Goal: Transaction & Acquisition: Purchase product/service

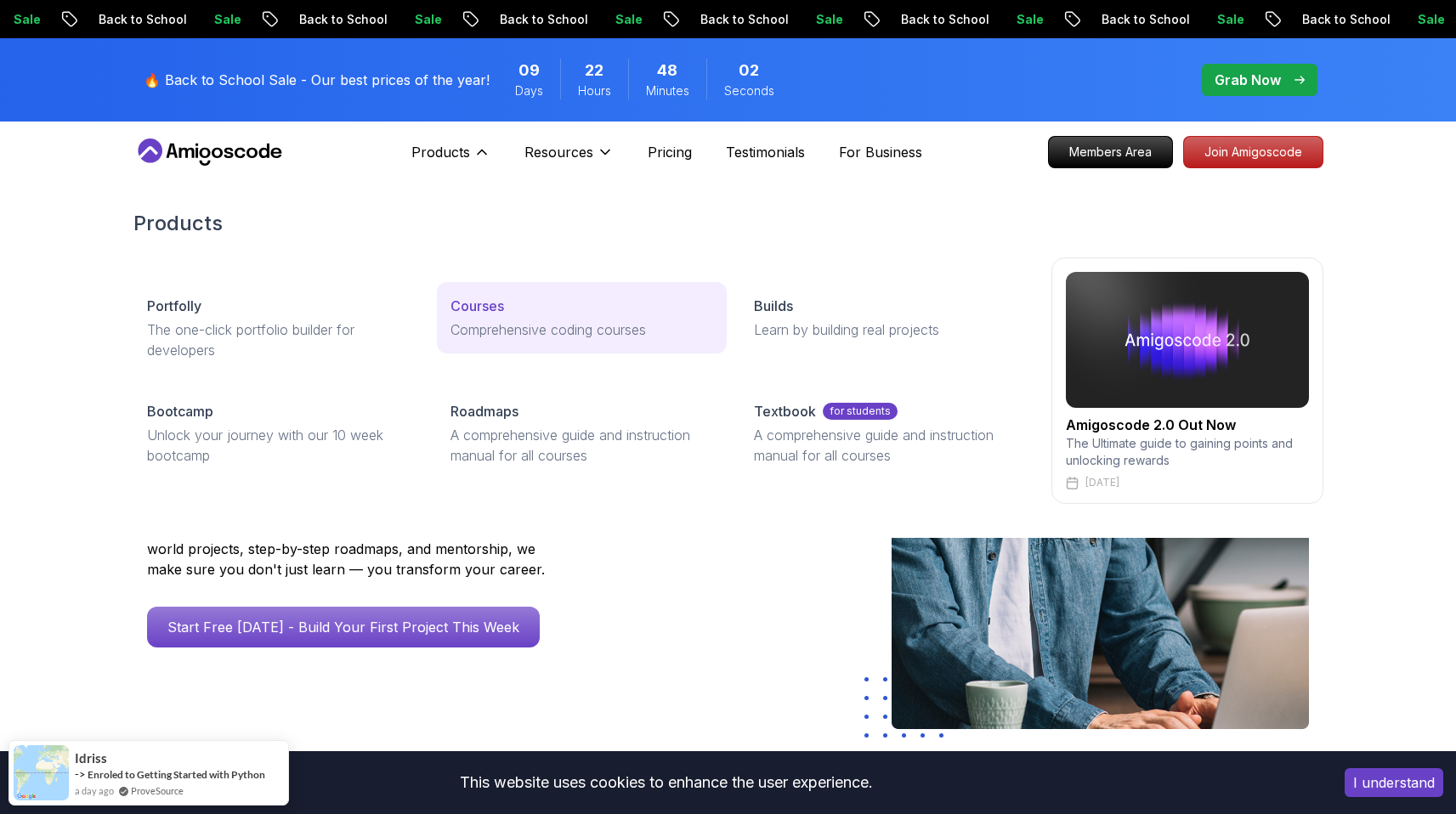
click at [497, 315] on p "Courses" at bounding box center [477, 306] width 54 height 20
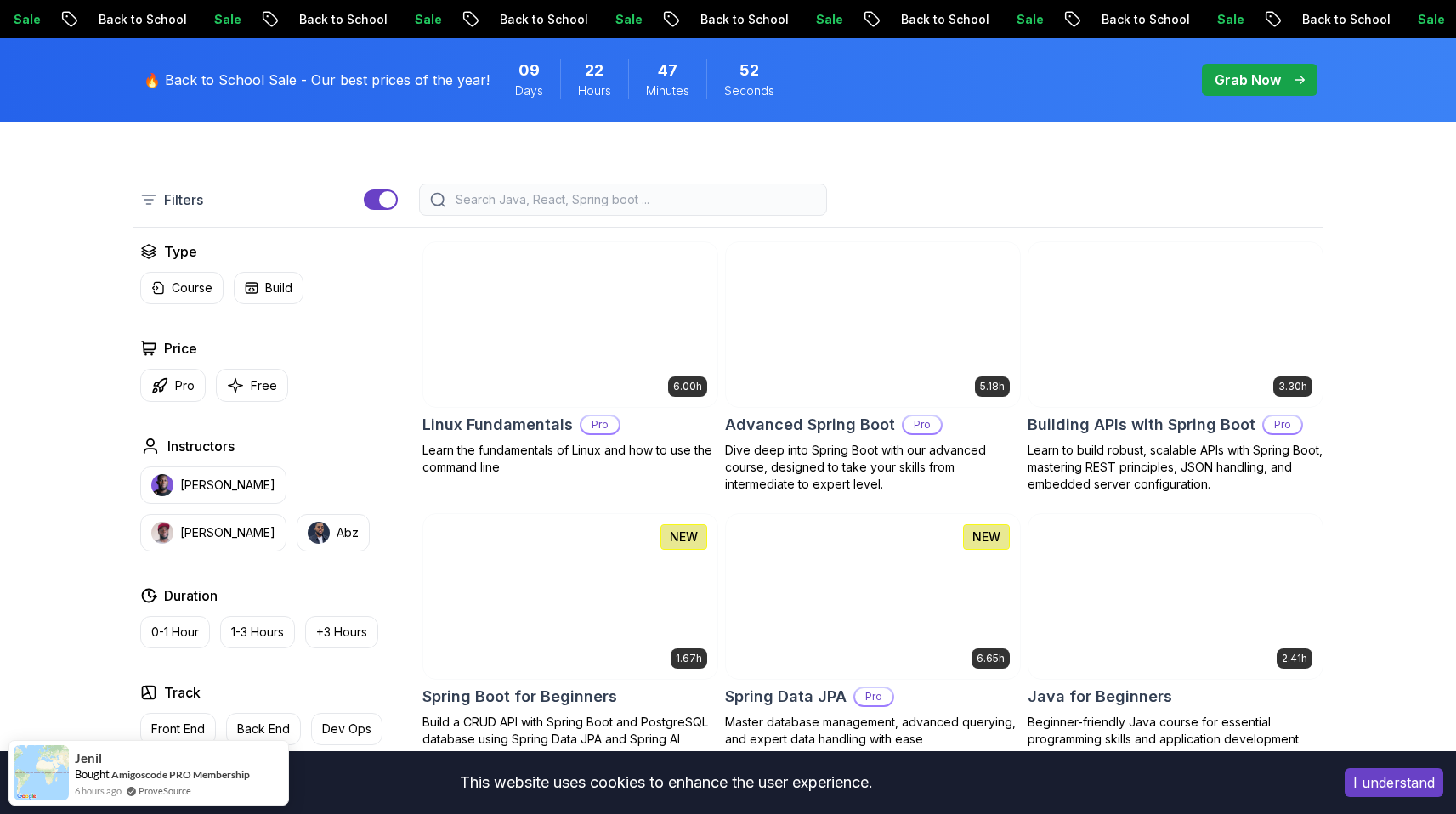
scroll to position [412, 0]
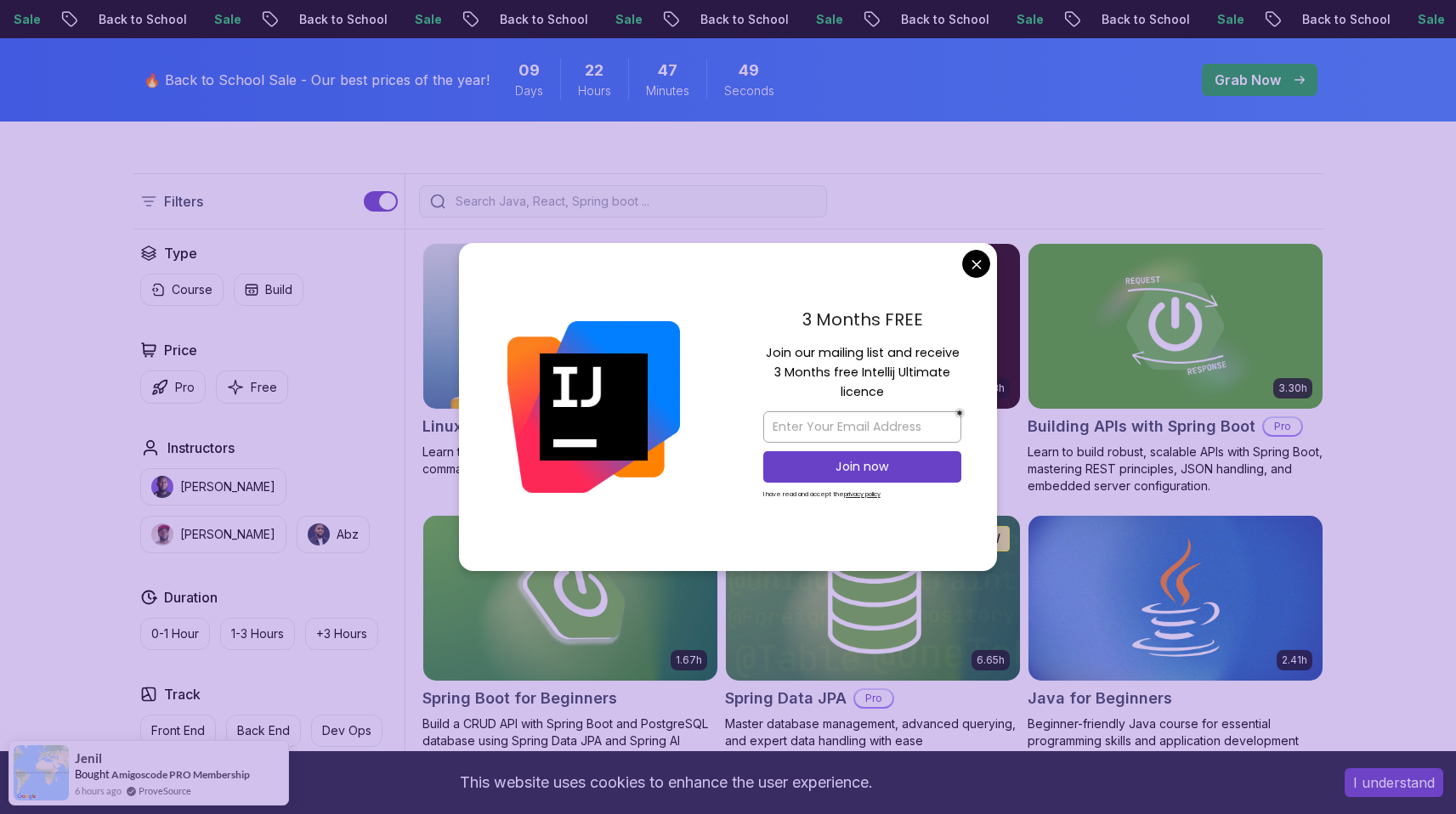
click at [1267, 63] on span "pre-order" at bounding box center [1259, 79] width 117 height 34
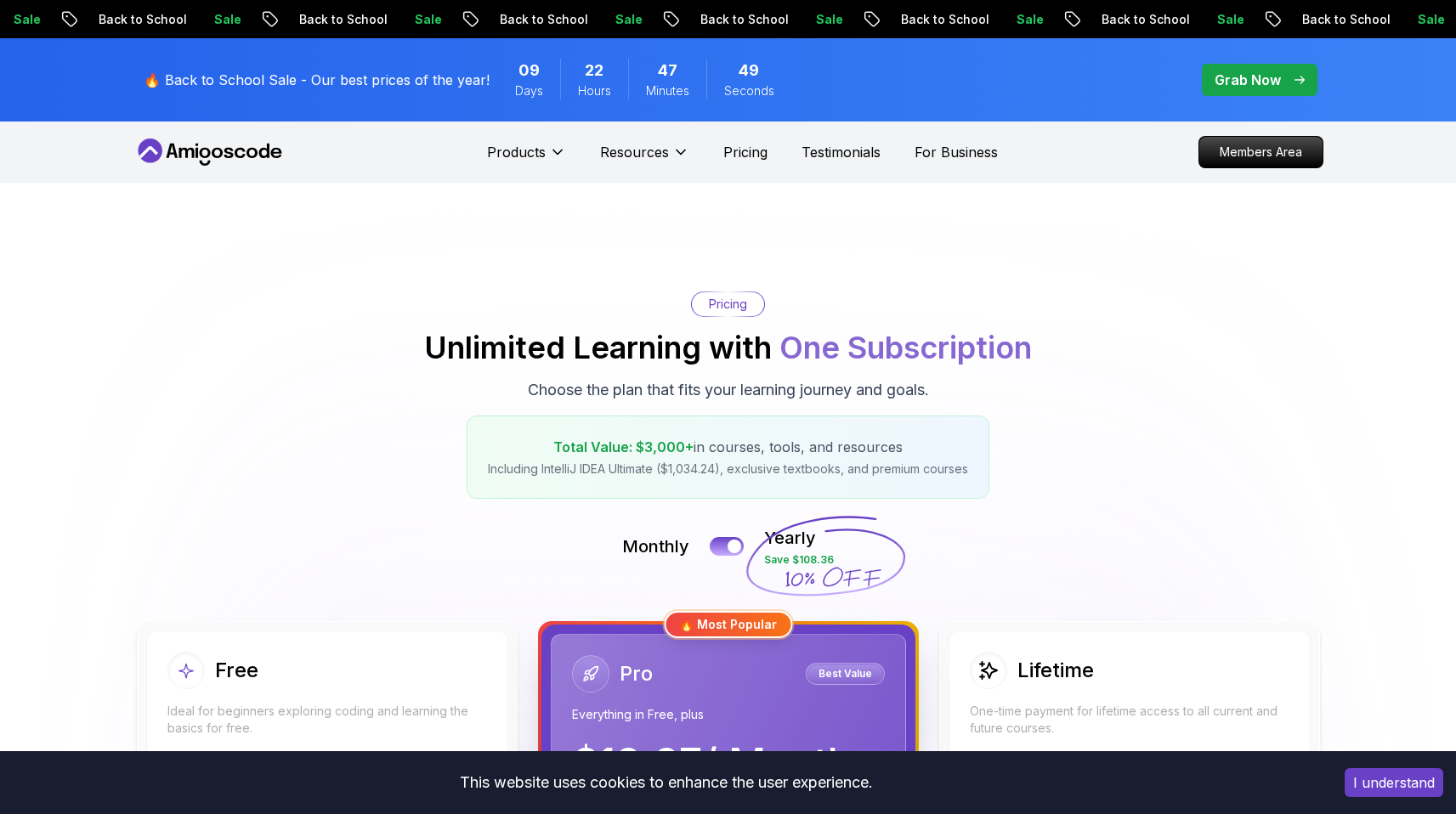
click at [1262, 74] on p "Grab Now" at bounding box center [1247, 80] width 66 height 20
click at [1262, 82] on p "Grab Now" at bounding box center [1247, 80] width 66 height 20
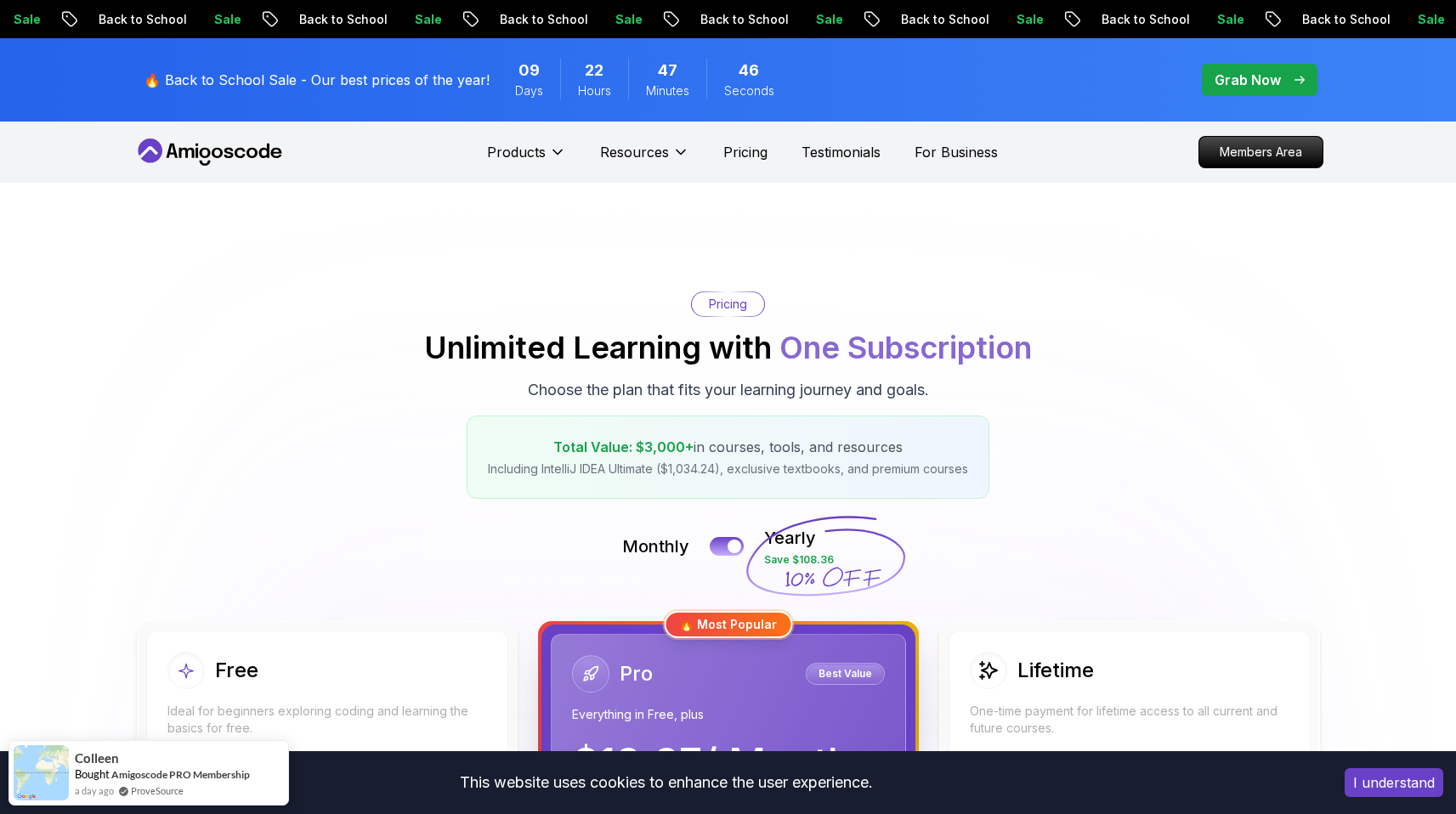
click at [1255, 88] on p "Grab Now" at bounding box center [1247, 80] width 66 height 20
click at [1259, 84] on p "Grab Now" at bounding box center [1247, 80] width 66 height 20
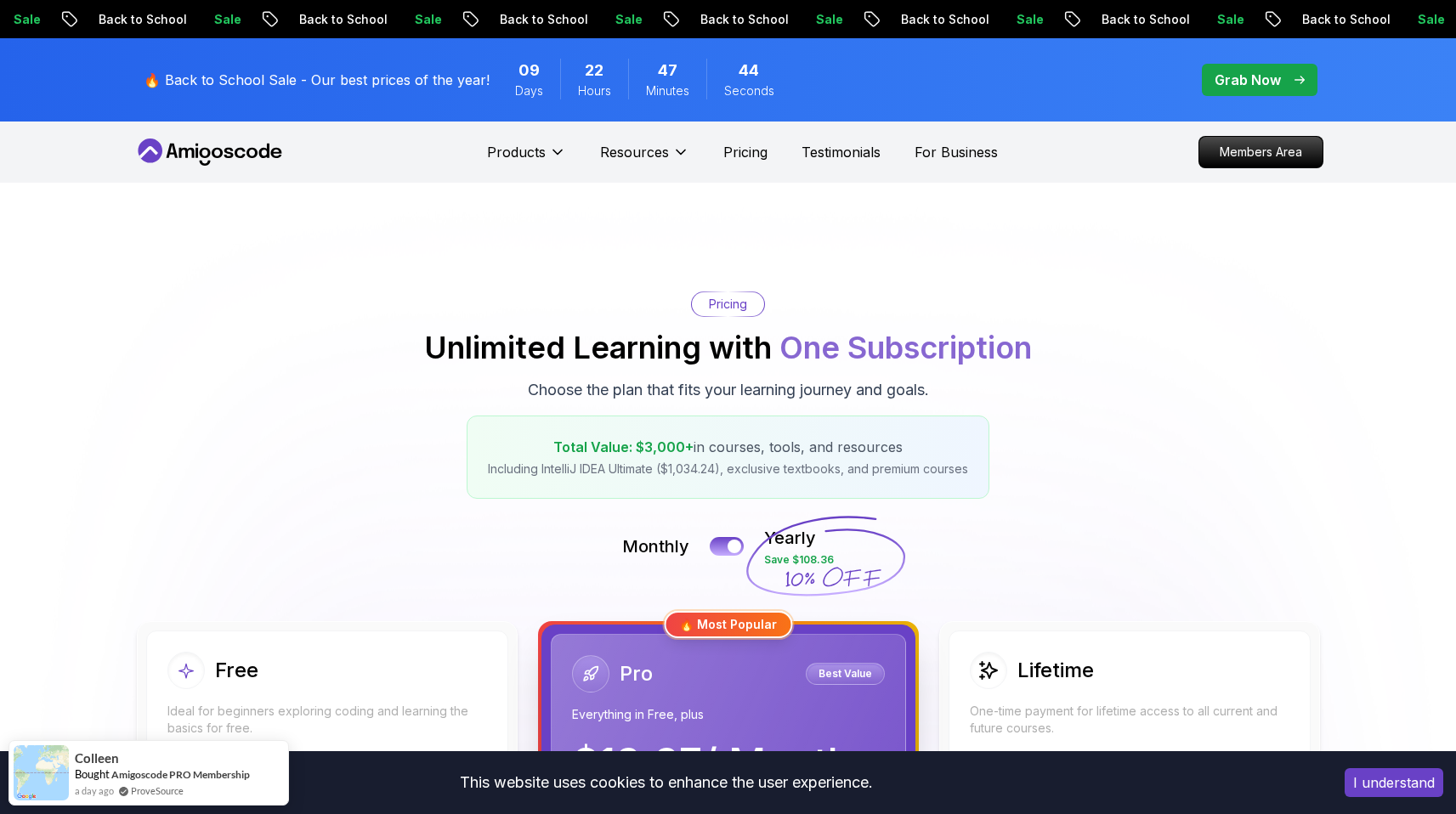
click at [1252, 79] on p "Grab Now" at bounding box center [1247, 80] width 66 height 20
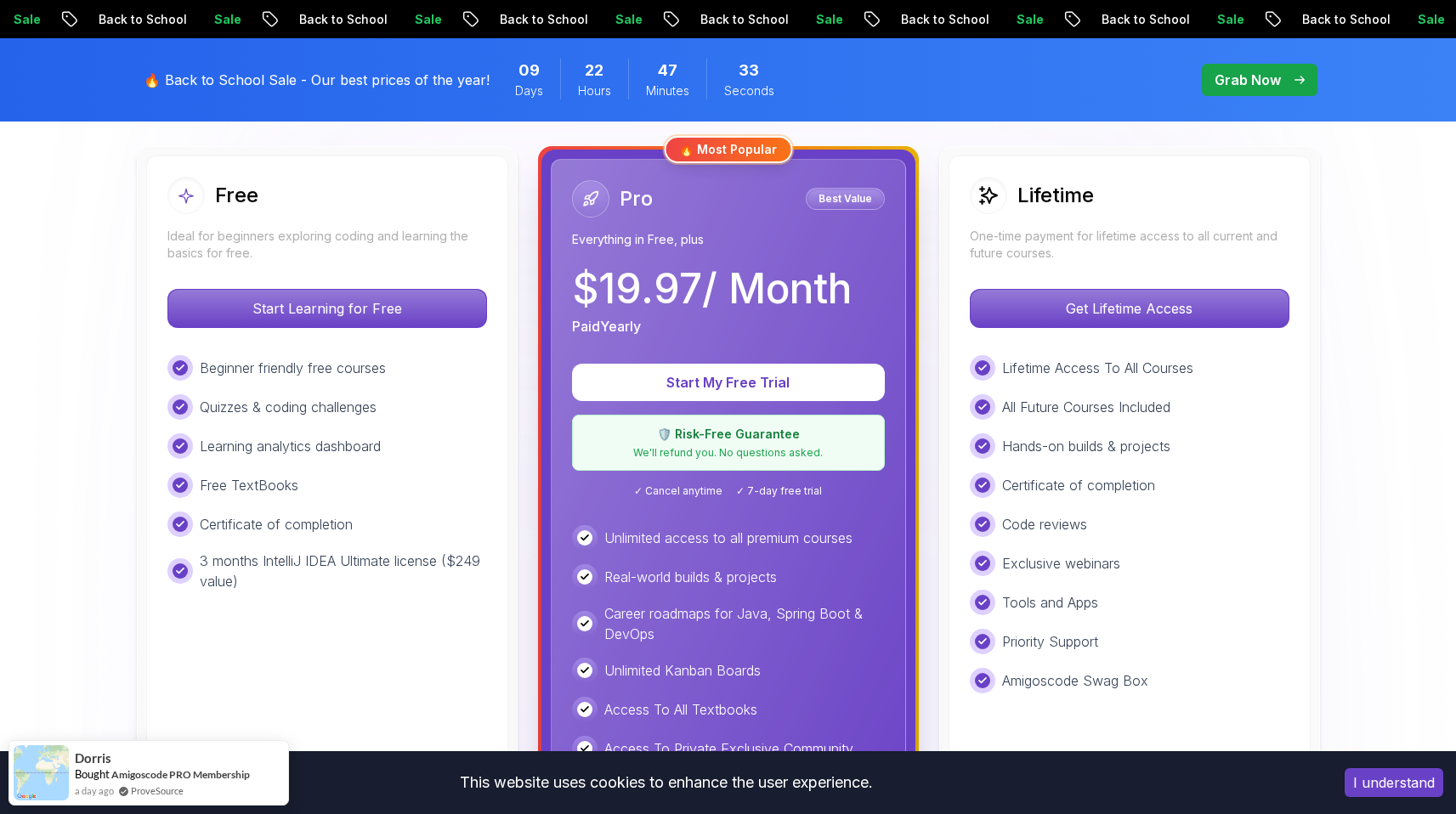
scroll to position [473, 0]
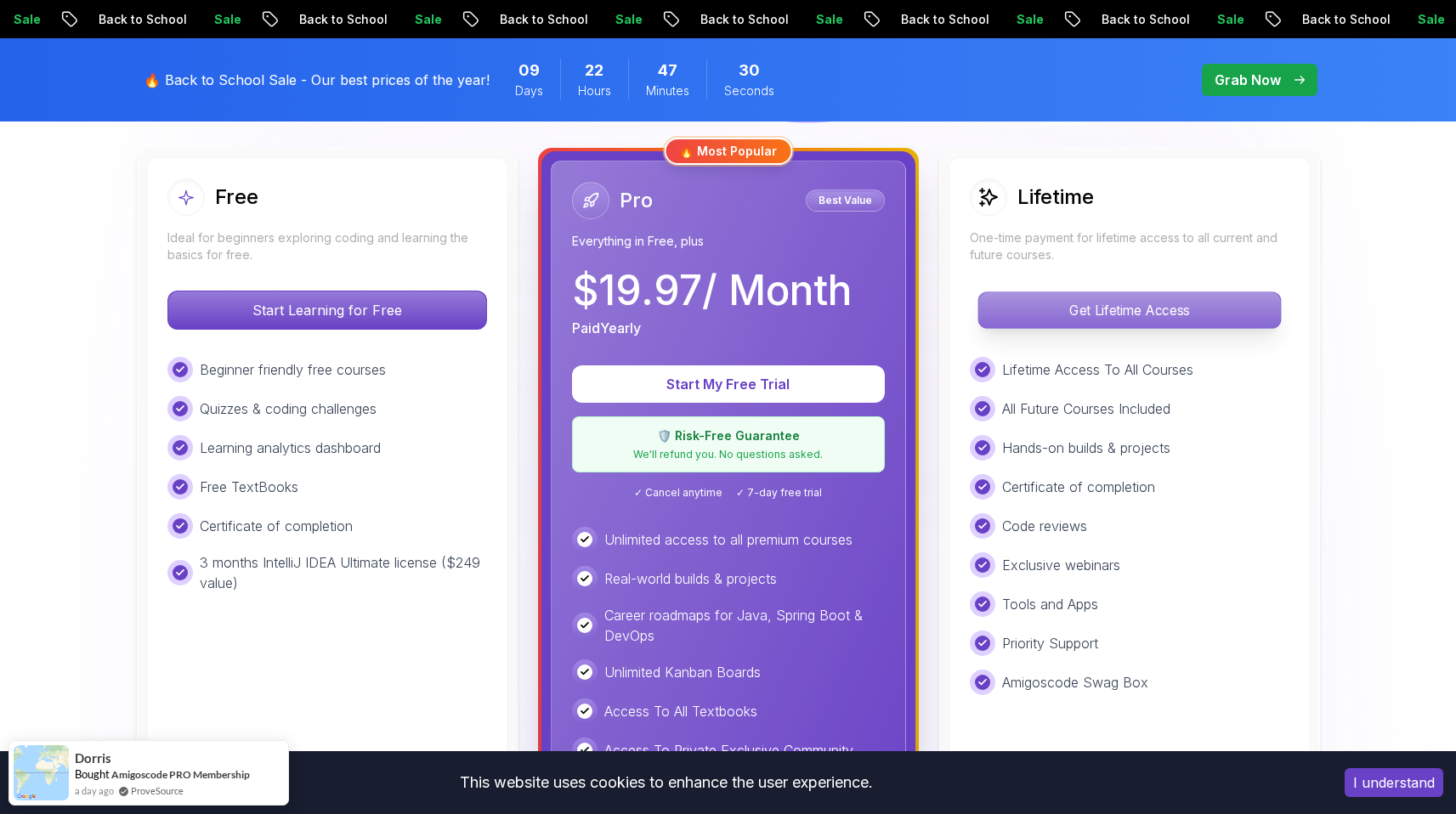
click at [1055, 312] on p "Get Lifetime Access" at bounding box center [1129, 309] width 301 height 35
